Goal: Find specific page/section: Find specific page/section

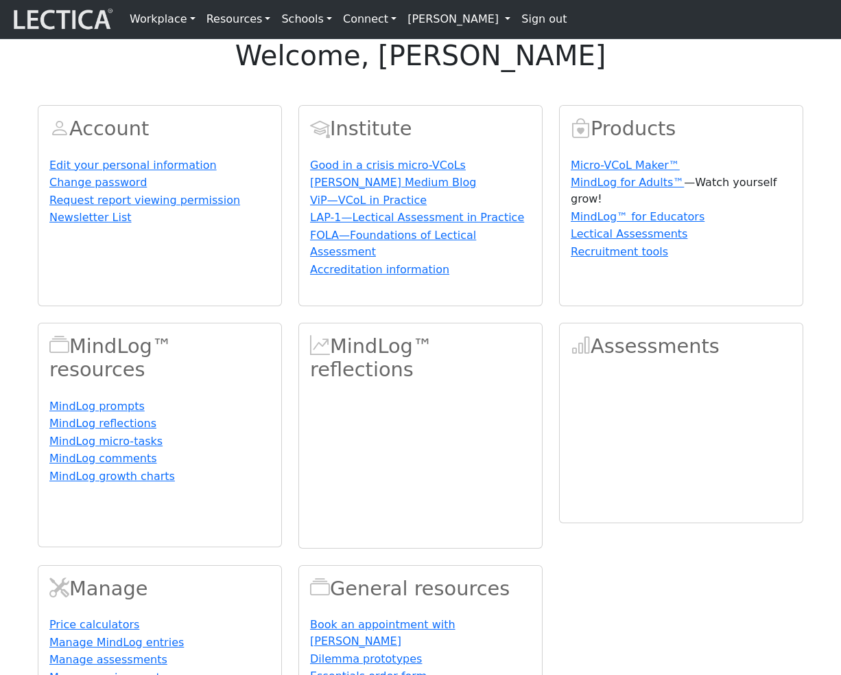
click at [411, 22] on link "[PERSON_NAME]" at bounding box center [459, 18] width 114 height 27
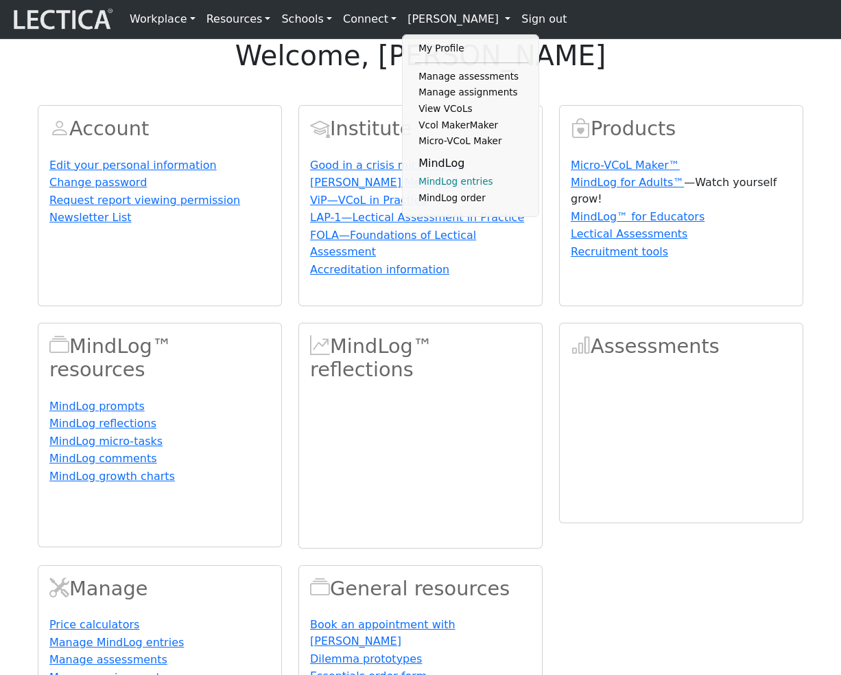
click at [439, 190] on link "MindLog entries" at bounding box center [471, 182] width 113 height 16
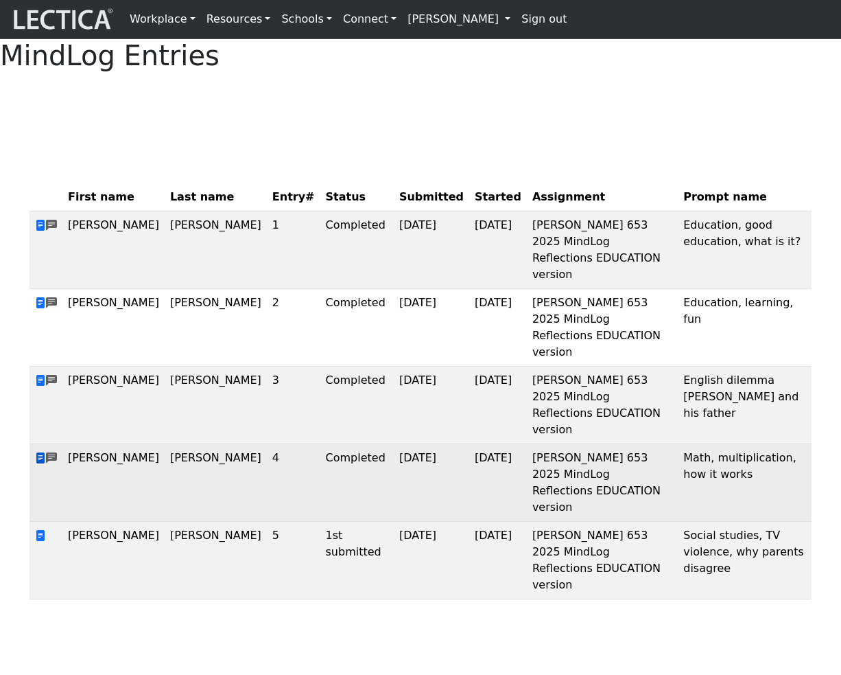
click at [41, 452] on span at bounding box center [40, 458] width 11 height 13
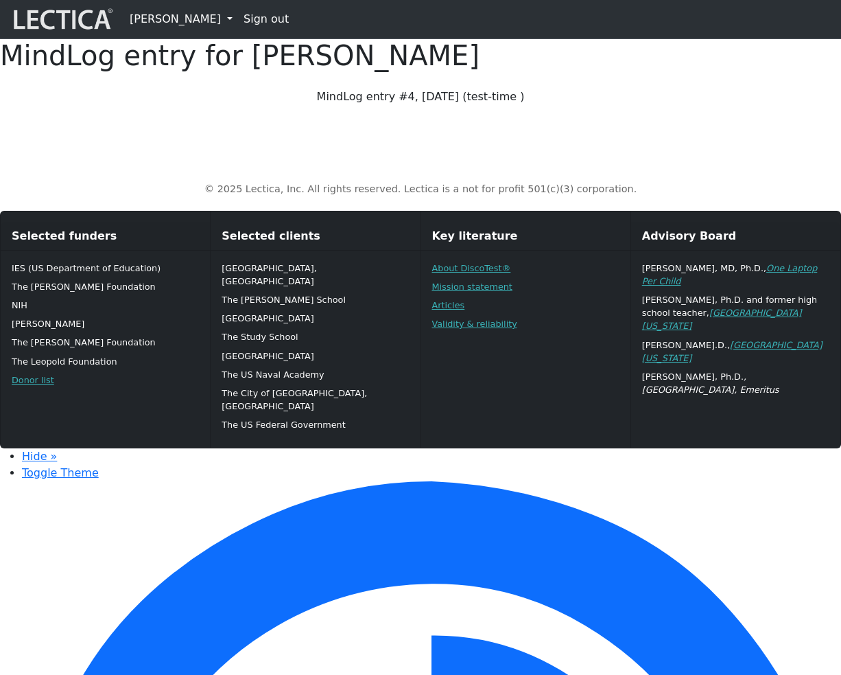
click at [615, 105] on p "MindLog entry #4, 2025-01-23 (test-time )" at bounding box center [421, 97] width 440 height 16
